Goal: Check status

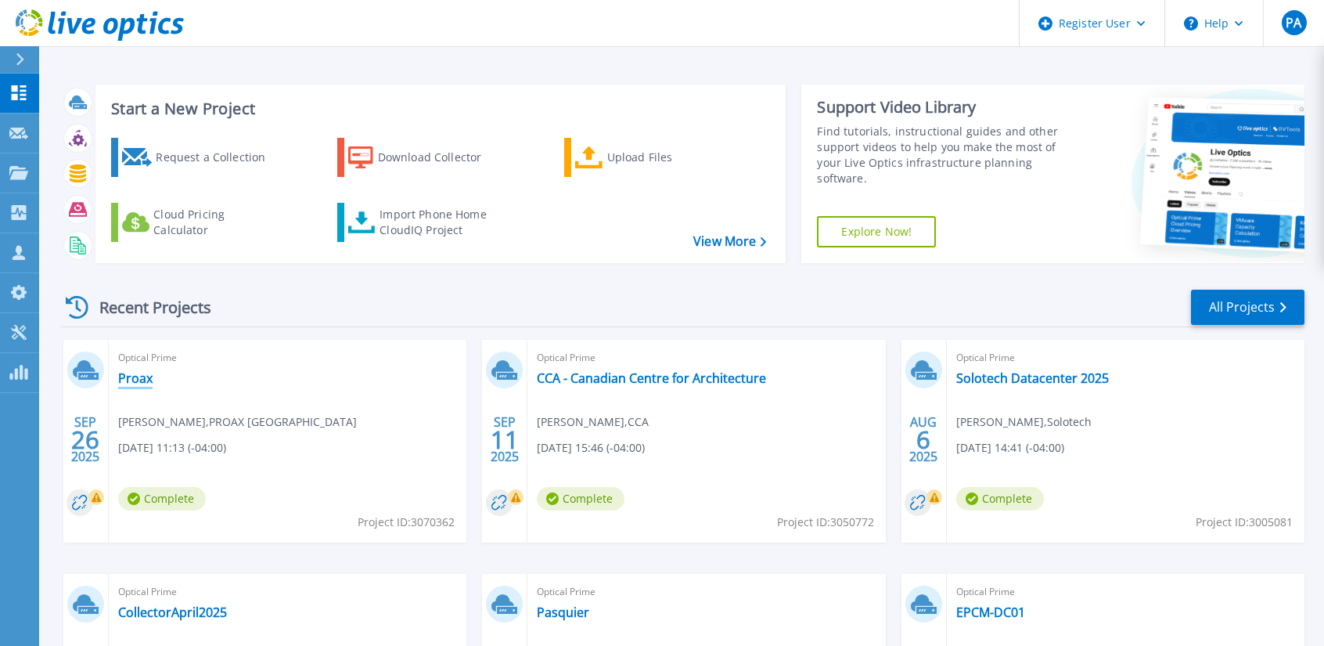
click at [134, 372] on link "Proax" at bounding box center [135, 378] width 34 height 16
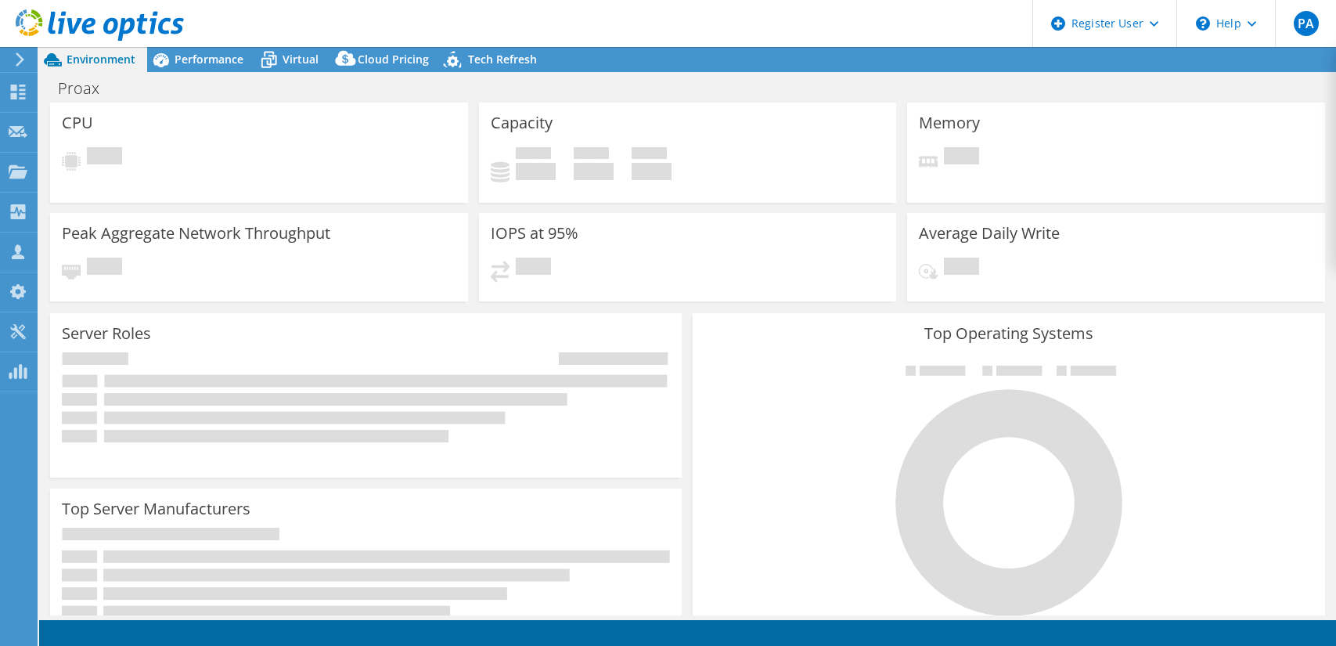
select select "USD"
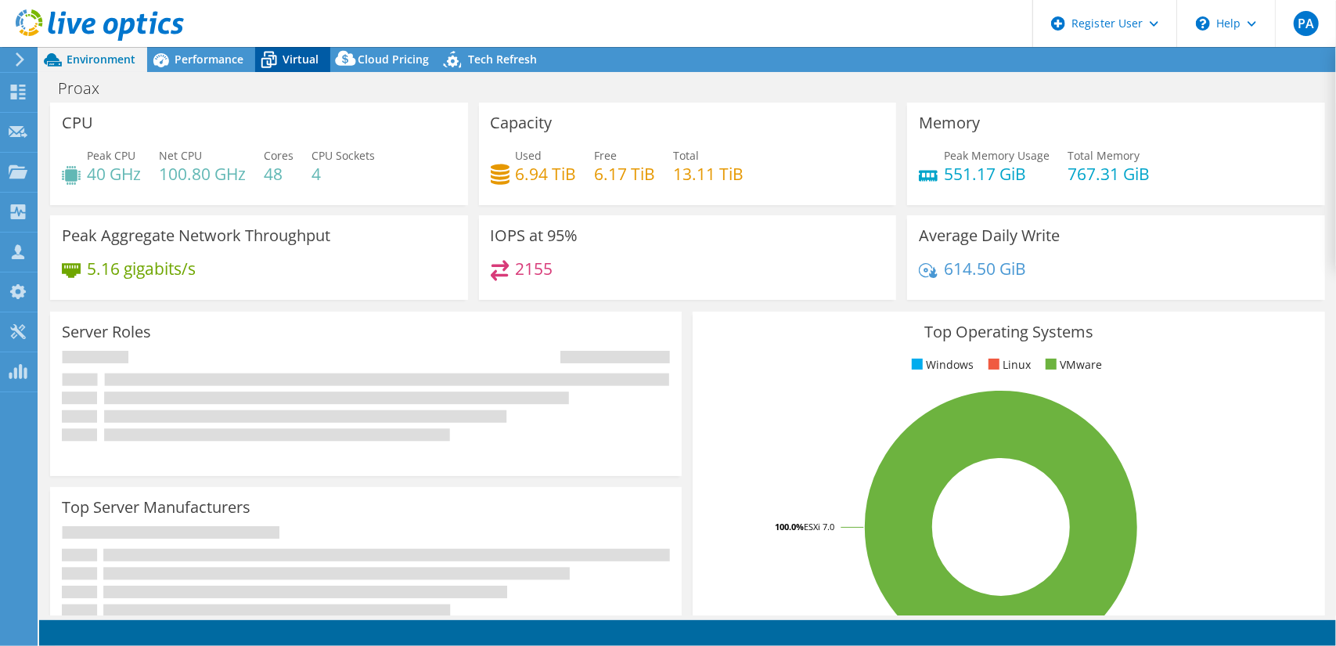
click at [290, 57] on span "Virtual" at bounding box center [300, 59] width 36 height 15
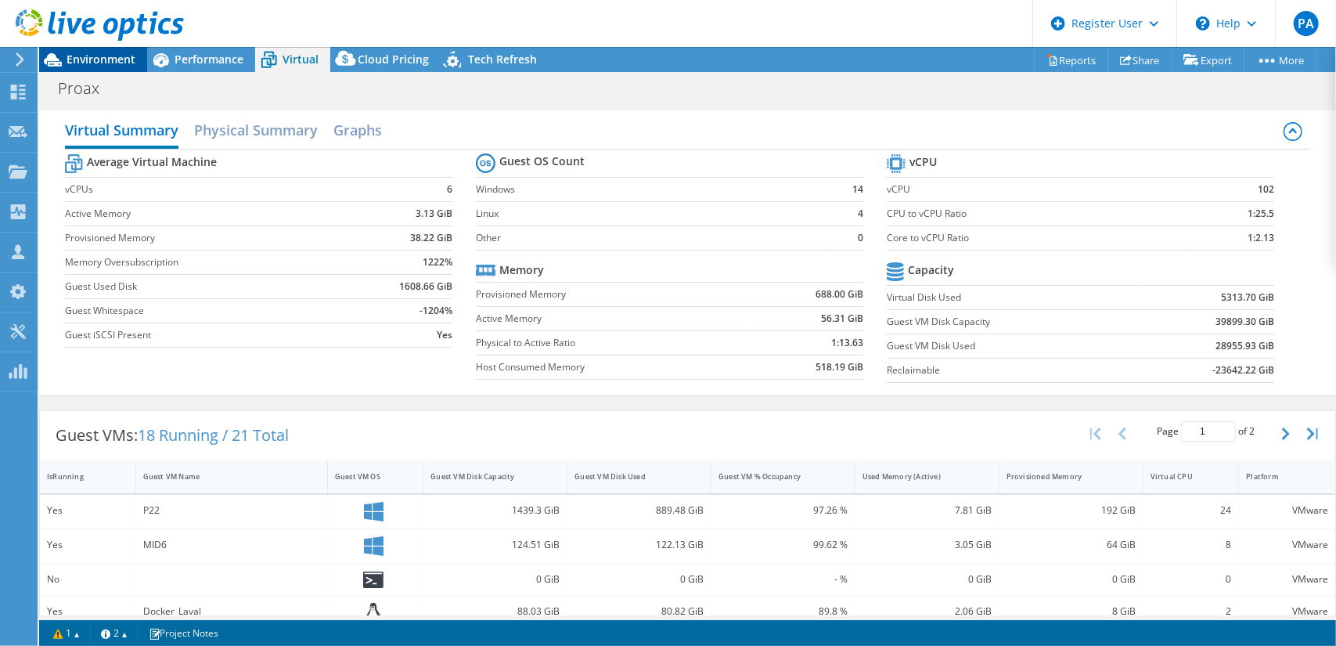
click at [111, 58] on span "Environment" at bounding box center [101, 59] width 69 height 15
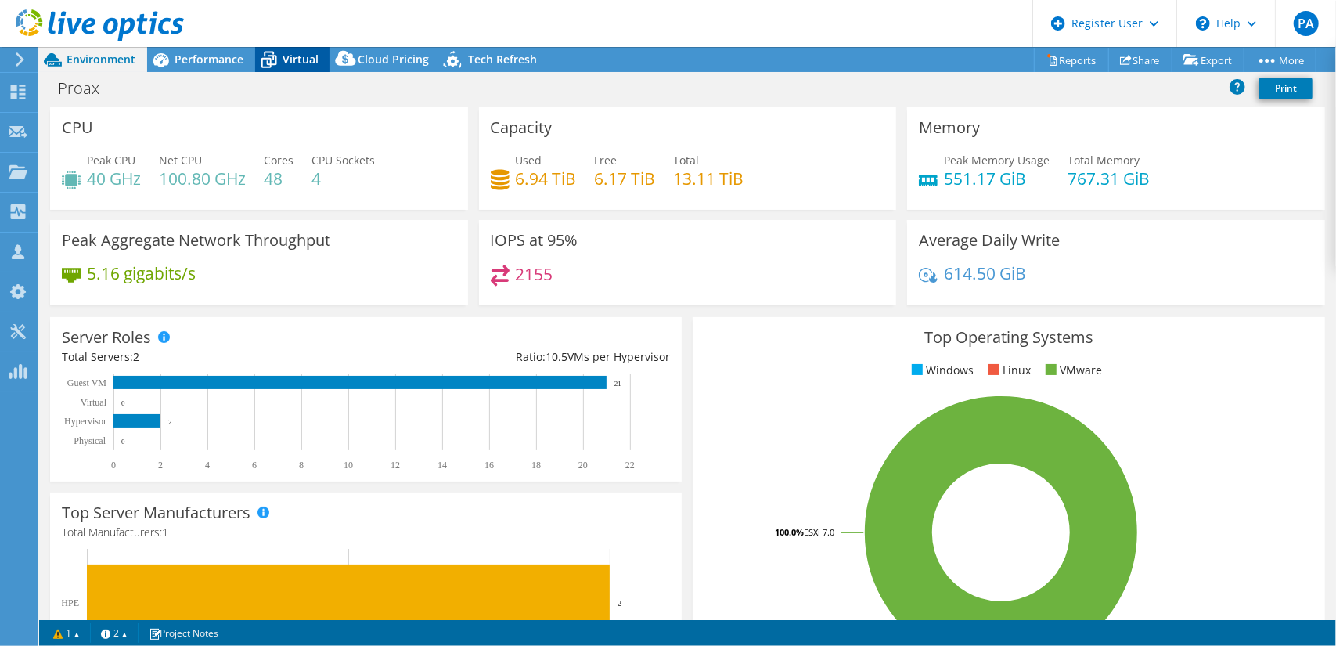
click at [293, 49] on div "Virtual" at bounding box center [292, 59] width 75 height 25
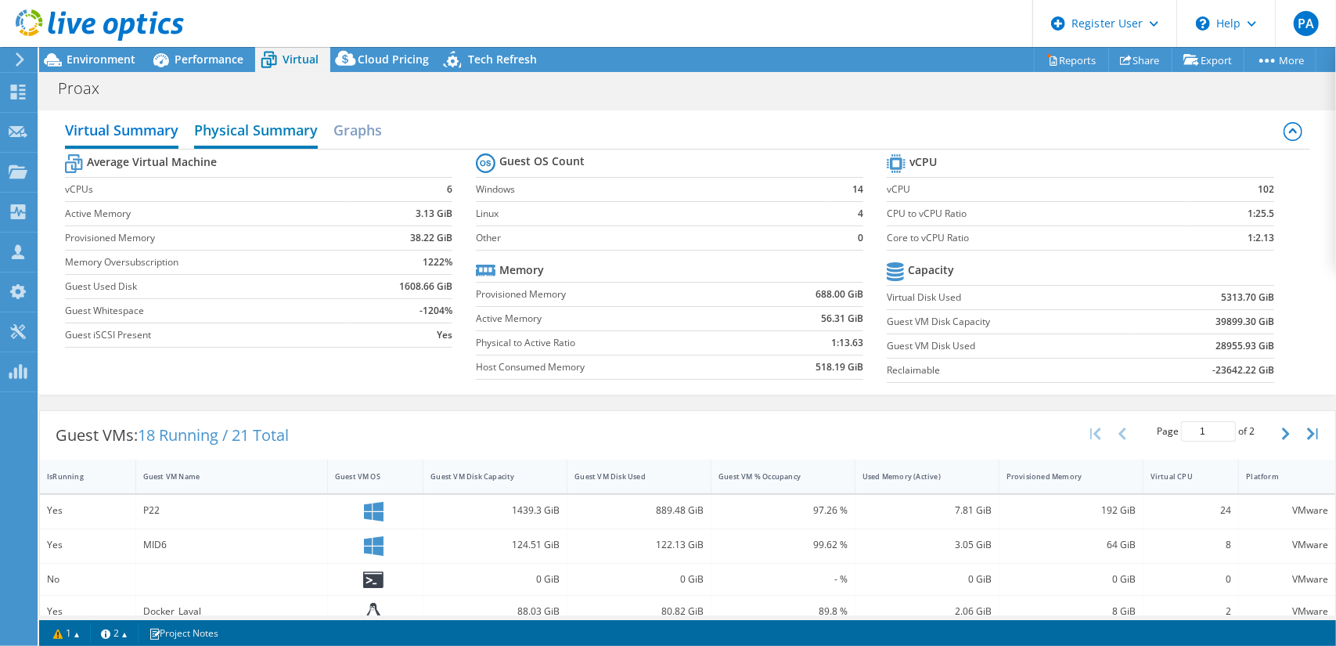
click at [252, 135] on h2 "Physical Summary" at bounding box center [256, 131] width 124 height 34
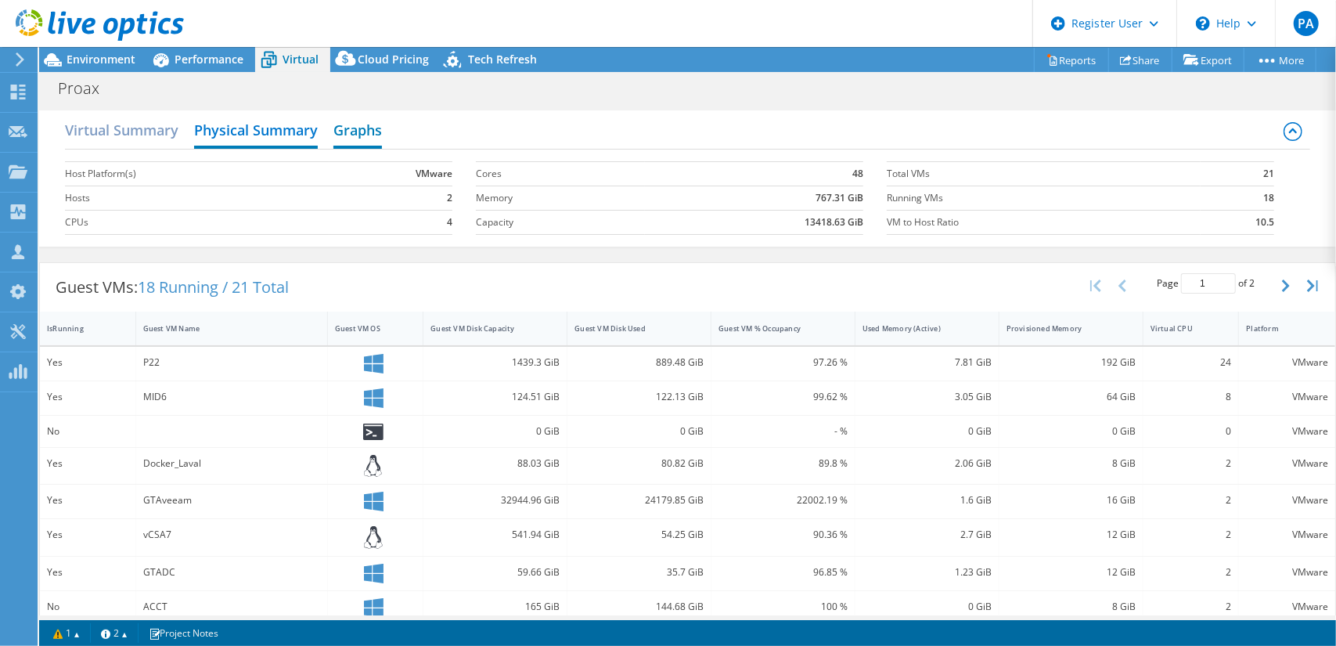
click at [371, 123] on h2 "Graphs" at bounding box center [357, 131] width 49 height 34
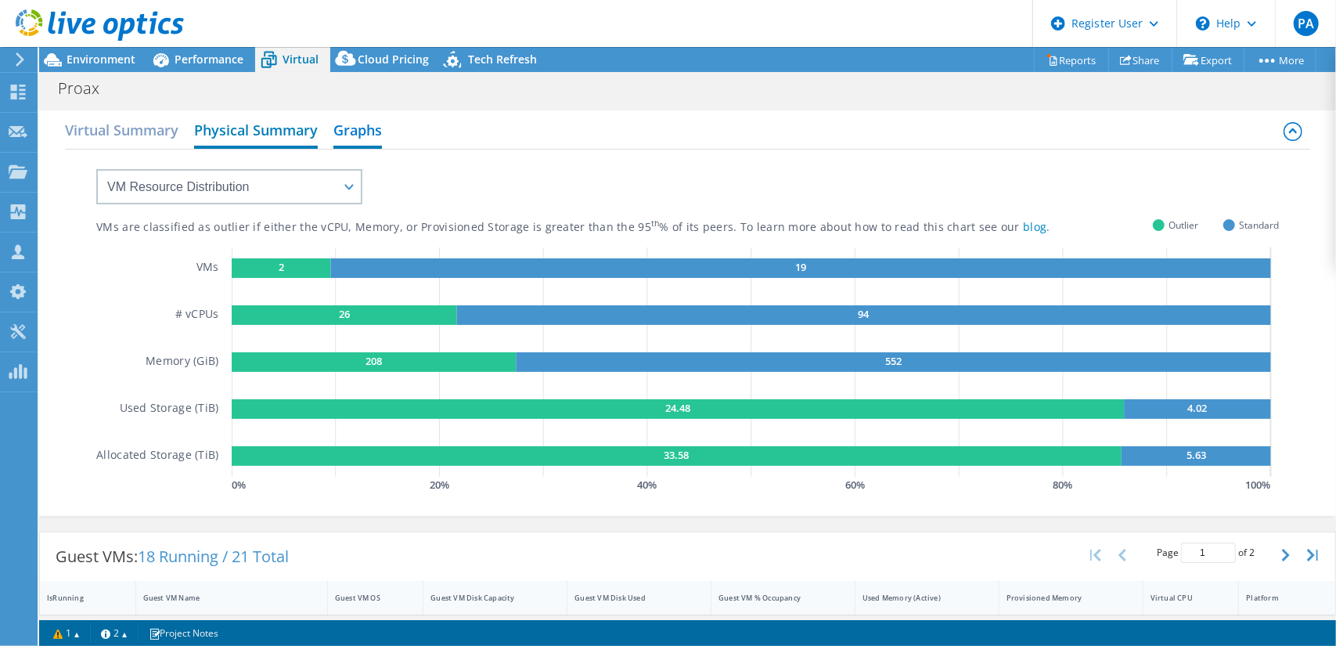
drag, startPoint x: 159, startPoint y: 136, endPoint x: 202, endPoint y: 117, distance: 47.0
click at [158, 136] on h2 "Virtual Summary" at bounding box center [121, 129] width 113 height 31
